Goal: Find specific page/section: Find specific page/section

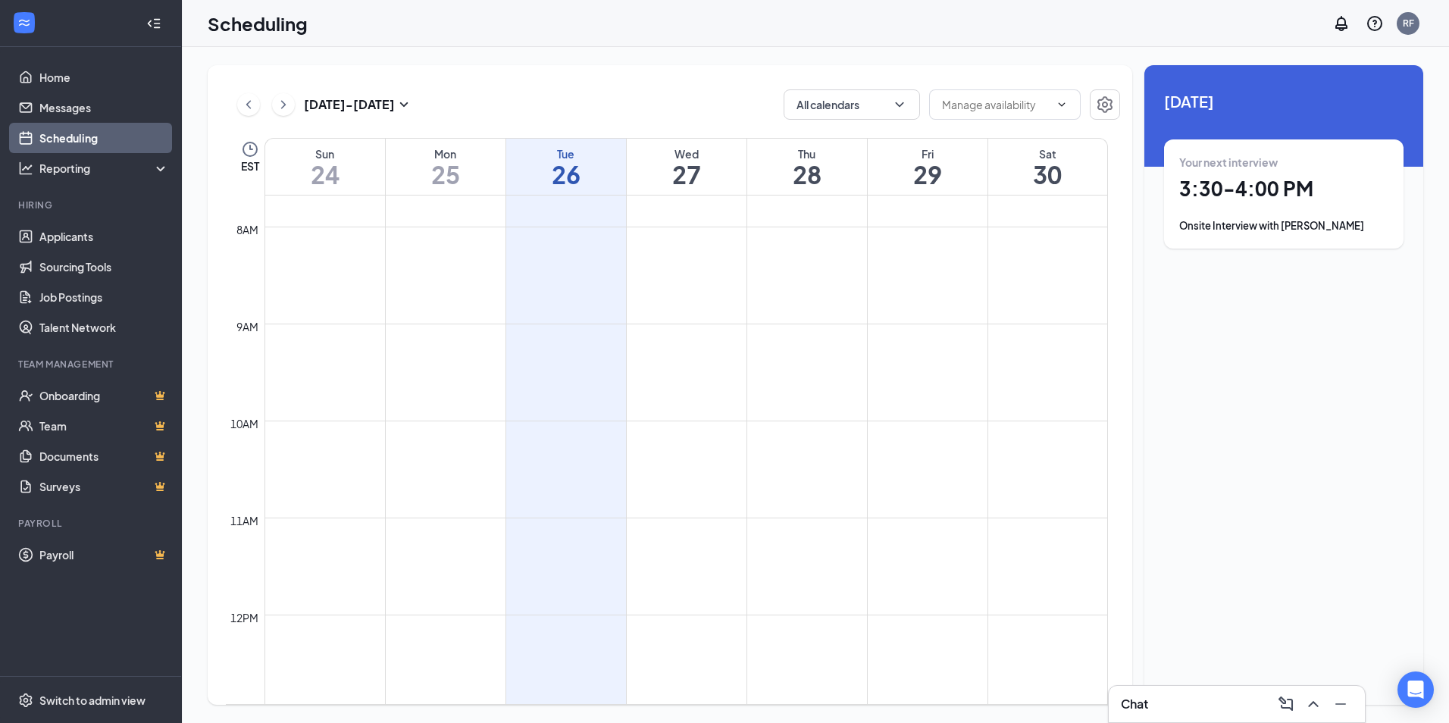
scroll to position [1200, 0]
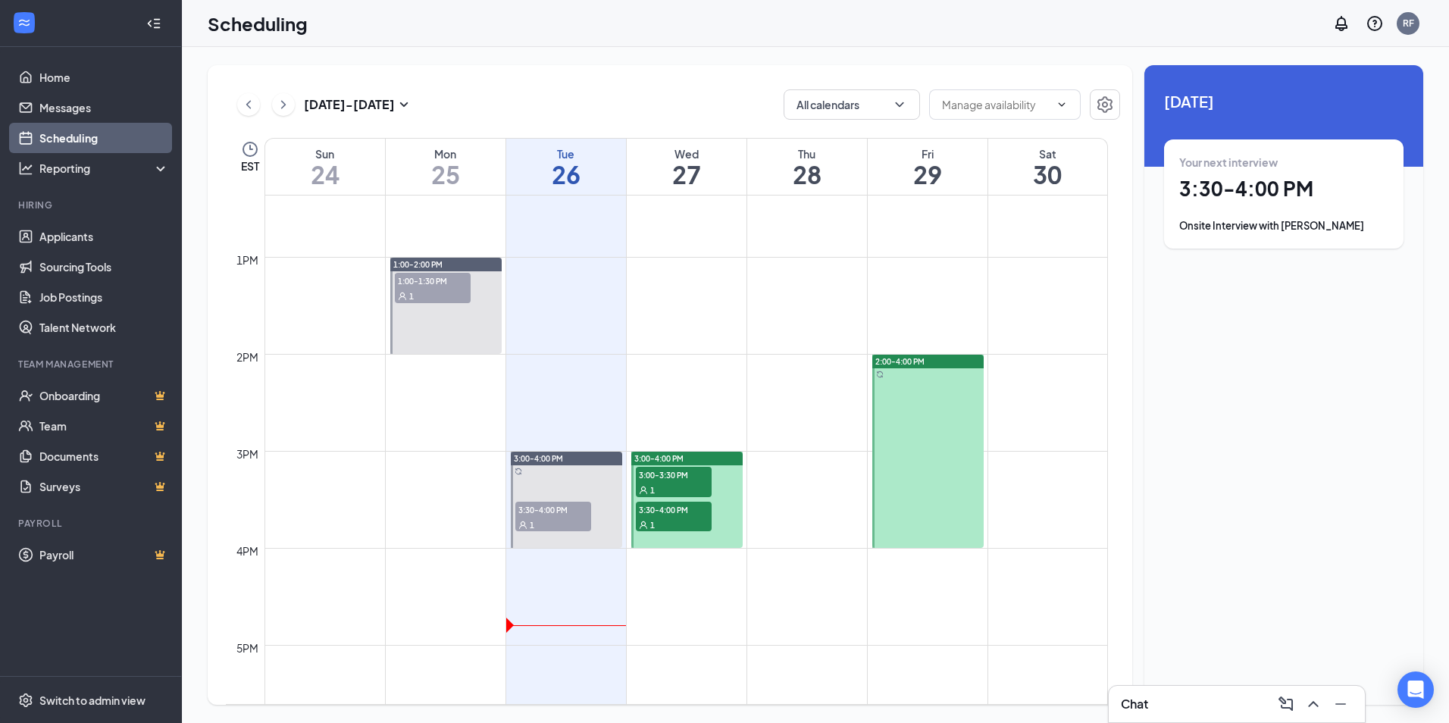
click at [672, 487] on div "1" at bounding box center [674, 489] width 76 height 15
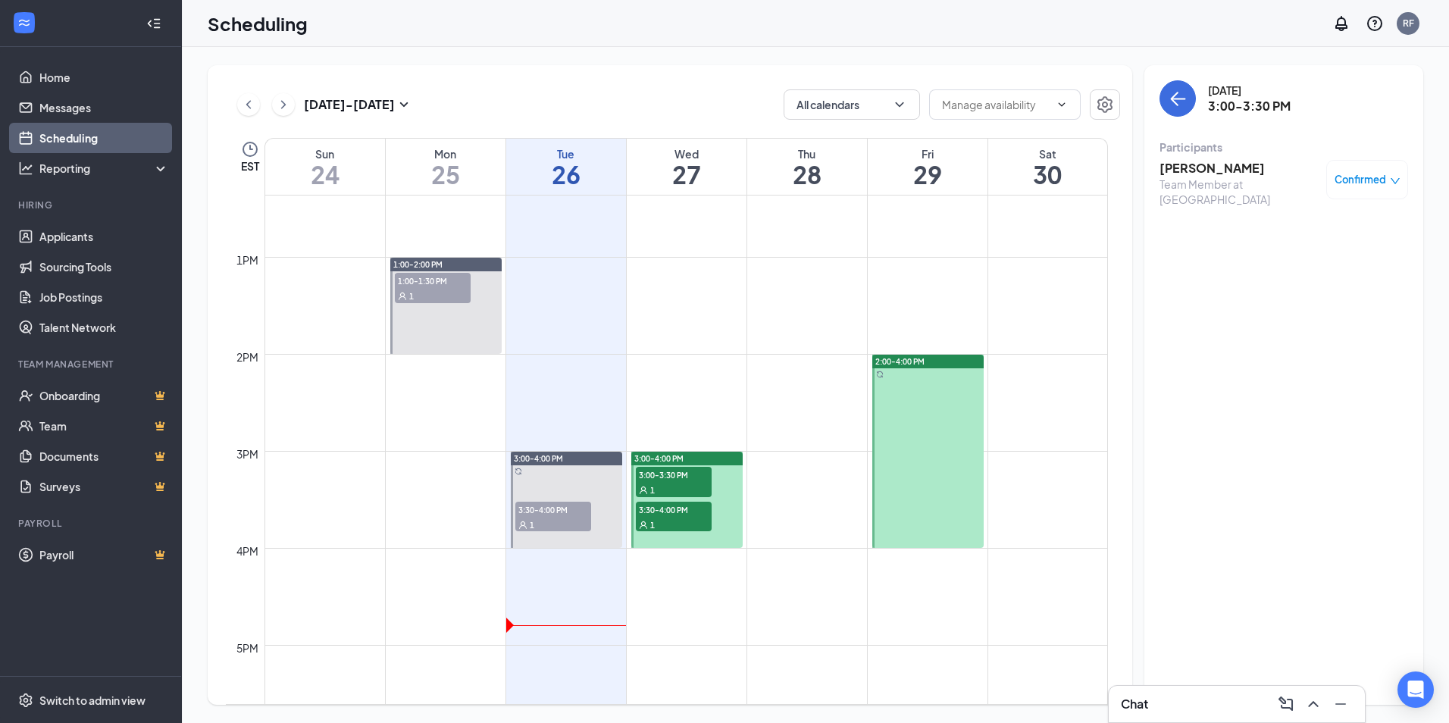
click at [667, 519] on div "1" at bounding box center [674, 524] width 76 height 15
click at [1217, 166] on h3 "[PERSON_NAME]" at bounding box center [1239, 168] width 159 height 17
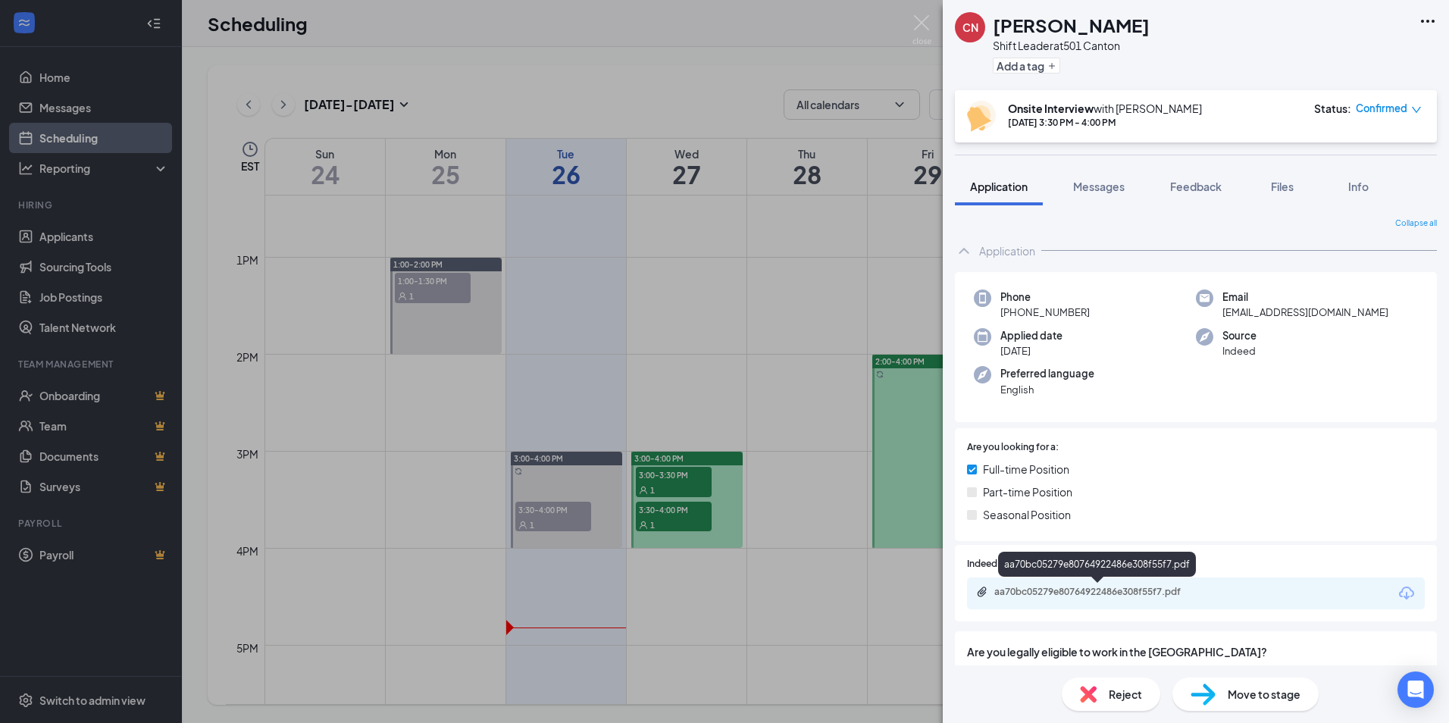
click at [1145, 593] on div "aa70bc05279e80764922486e308f55f7.pdf" at bounding box center [1100, 592] width 212 height 12
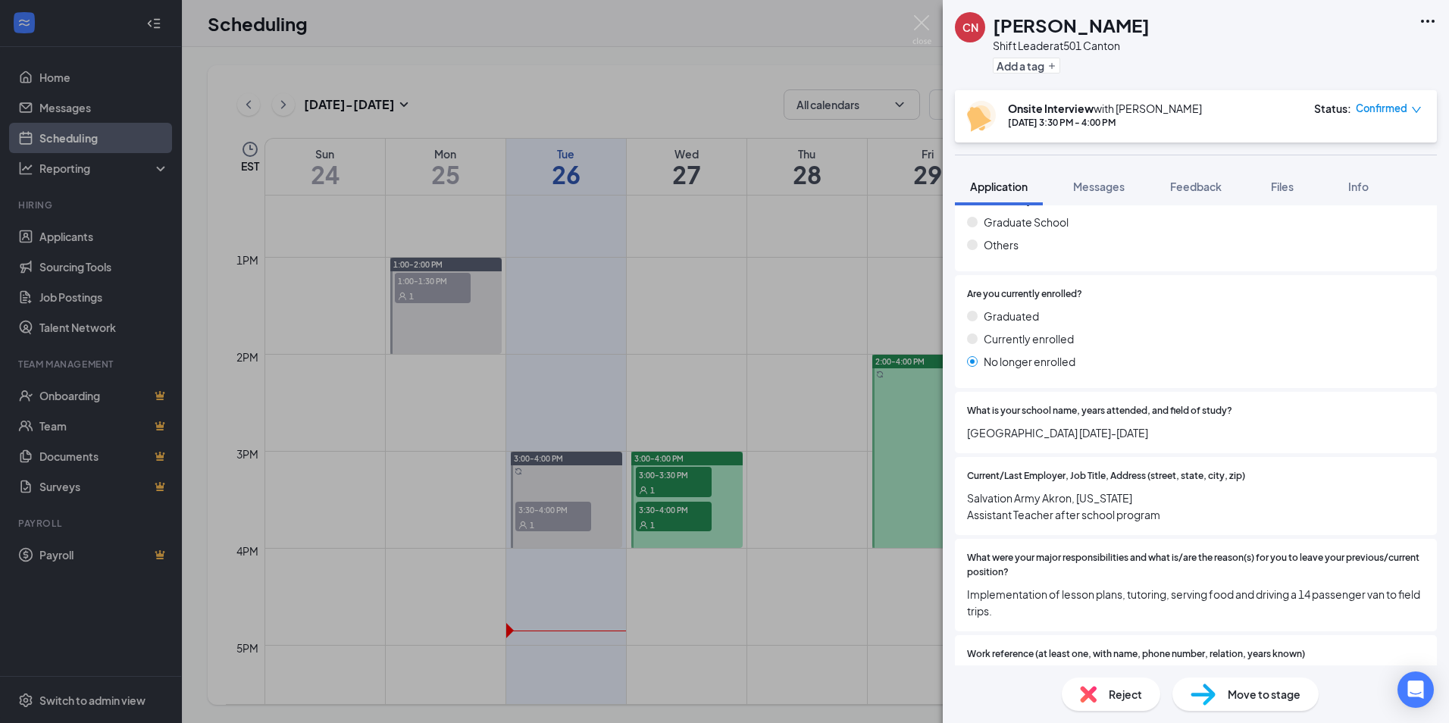
scroll to position [1168, 0]
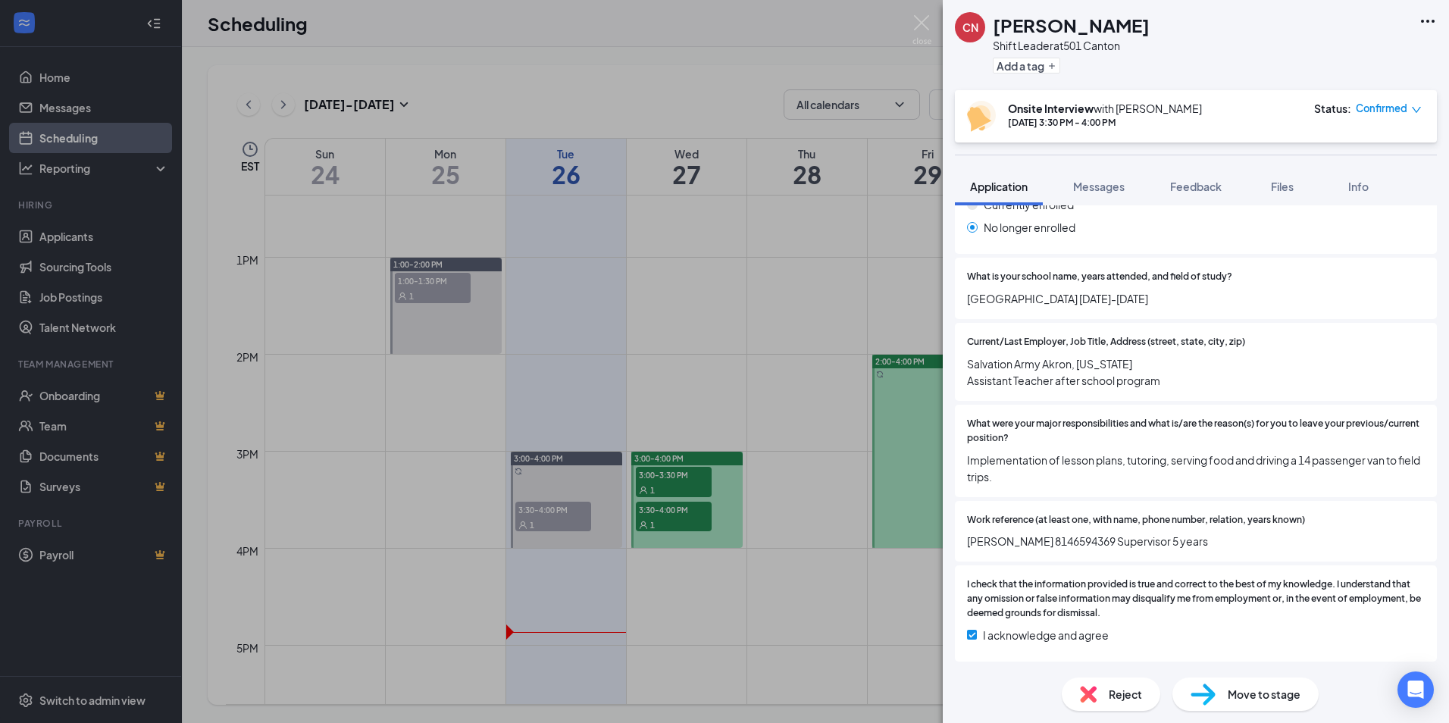
click at [753, 313] on div "CN [PERSON_NAME] Shift Leader at 501 Canton Add a tag Onsite Interview with [PE…" at bounding box center [724, 361] width 1449 height 723
